Goal: Transaction & Acquisition: Subscribe to service/newsletter

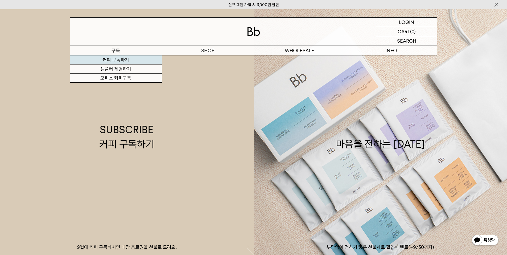
click at [122, 56] on link "커피 구독하기" at bounding box center [116, 59] width 92 height 9
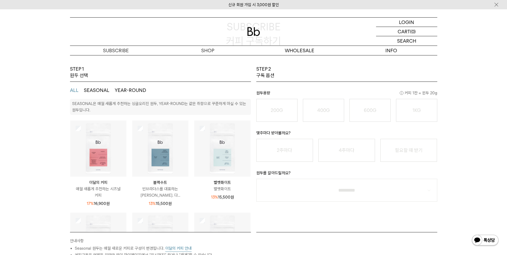
click at [93, 87] on button "SEASONAL" at bounding box center [97, 90] width 26 height 6
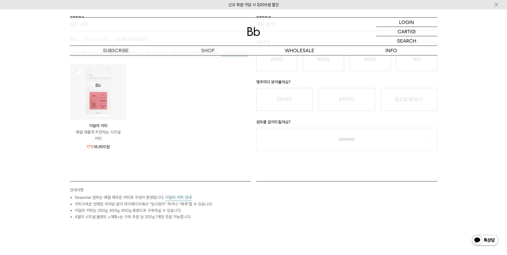
scroll to position [107, 0]
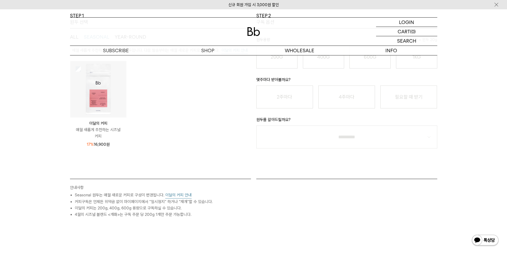
click at [93, 93] on img at bounding box center [98, 89] width 56 height 56
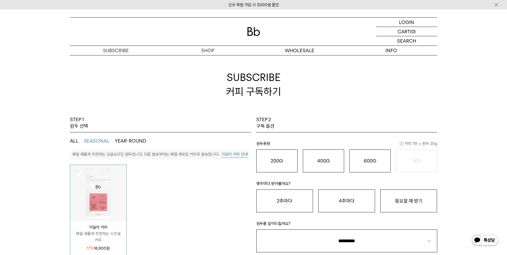
scroll to position [0, 0]
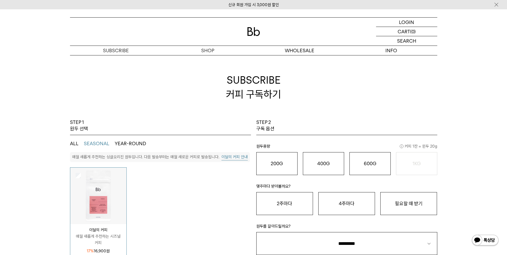
click at [235, 156] on button "이달의 커피 안내" at bounding box center [235, 157] width 26 height 7
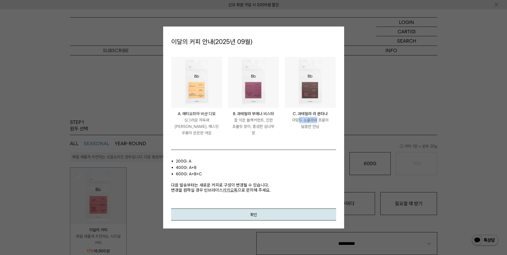
drag, startPoint x: 299, startPoint y: 120, endPoint x: 317, endPoint y: 119, distance: 17.6
click at [317, 119] on p "아망드 쇼콜라와 프룬의 달콤한 만남" at bounding box center [310, 123] width 51 height 13
drag, startPoint x: 301, startPoint y: 128, endPoint x: 316, endPoint y: 128, distance: 15.2
click at [316, 128] on p "아망드 쇼콜라와 프룬의 달콤한 만남" at bounding box center [310, 123] width 51 height 13
drag, startPoint x: 238, startPoint y: 120, endPoint x: 276, endPoint y: 120, distance: 38.4
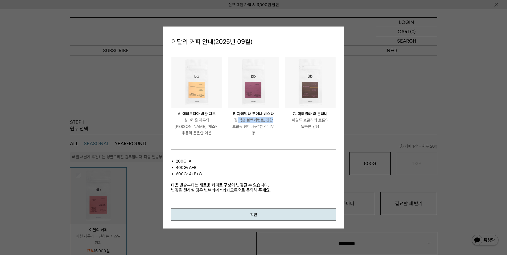
click at [276, 120] on p "잘 익은 블랙커런트, 진한 초콜릿 향미, 풍성한 삼나무 향" at bounding box center [253, 126] width 51 height 19
drag, startPoint x: 234, startPoint y: 128, endPoint x: 272, endPoint y: 126, distance: 38.1
click at [271, 126] on p "잘 익은 블랙커런트, 진한 초콜릿 향미, 풍성한 삼나무 향" at bounding box center [253, 126] width 51 height 19
drag, startPoint x: 184, startPoint y: 174, endPoint x: 193, endPoint y: 173, distance: 9.1
click at [193, 173] on li "600g: A+B+C" at bounding box center [256, 174] width 160 height 6
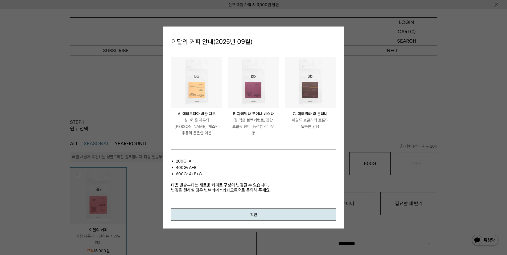
click at [224, 174] on li "600g: A+B+C" at bounding box center [256, 174] width 160 height 6
drag, startPoint x: 206, startPoint y: 184, endPoint x: 220, endPoint y: 184, distance: 13.9
click at [220, 184] on p "다음 발송부터는 새로운 커피로 구성이 변경될 수 있습니다. 변경을 원하실 경우 빈브라더스 카카오톡 으로 문의해 주세요." at bounding box center [253, 184] width 165 height 15
click at [250, 215] on button "확인" at bounding box center [253, 215] width 165 height 12
